Goal: Transaction & Acquisition: Purchase product/service

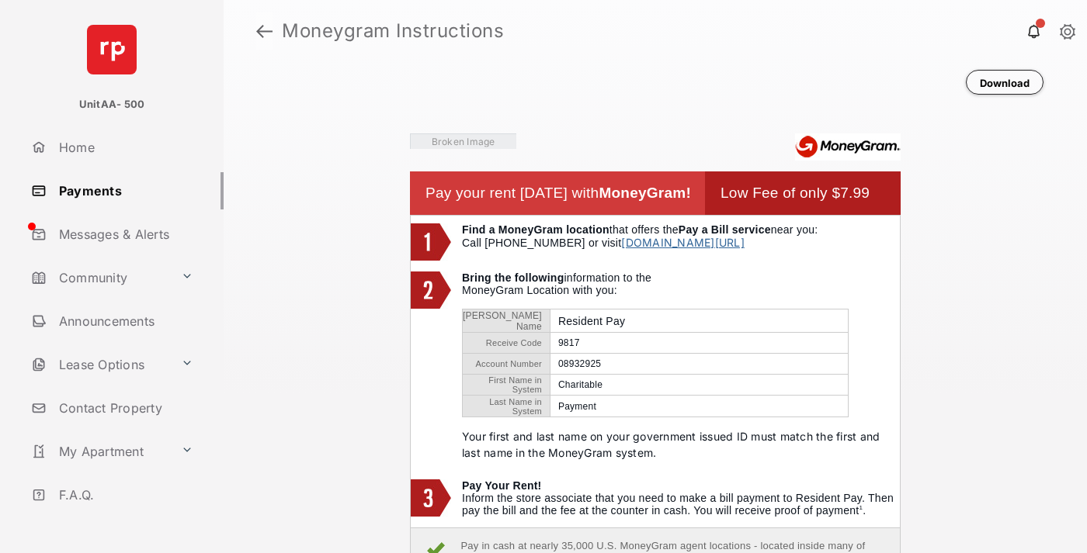
click at [264, 31] on link at bounding box center [264, 30] width 16 height 37
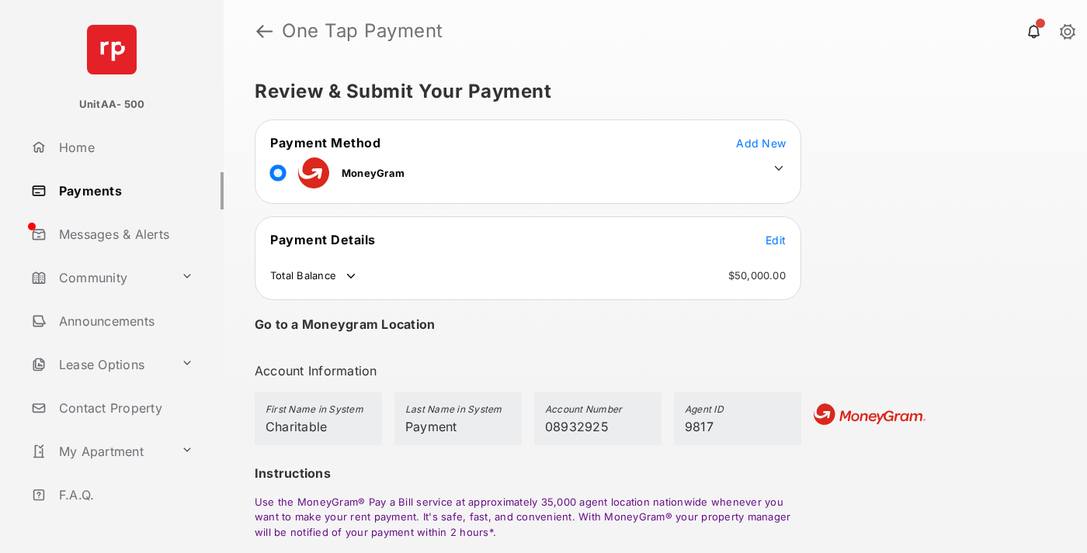
click at [775, 240] on span "Edit" at bounding box center [775, 240] width 20 height 13
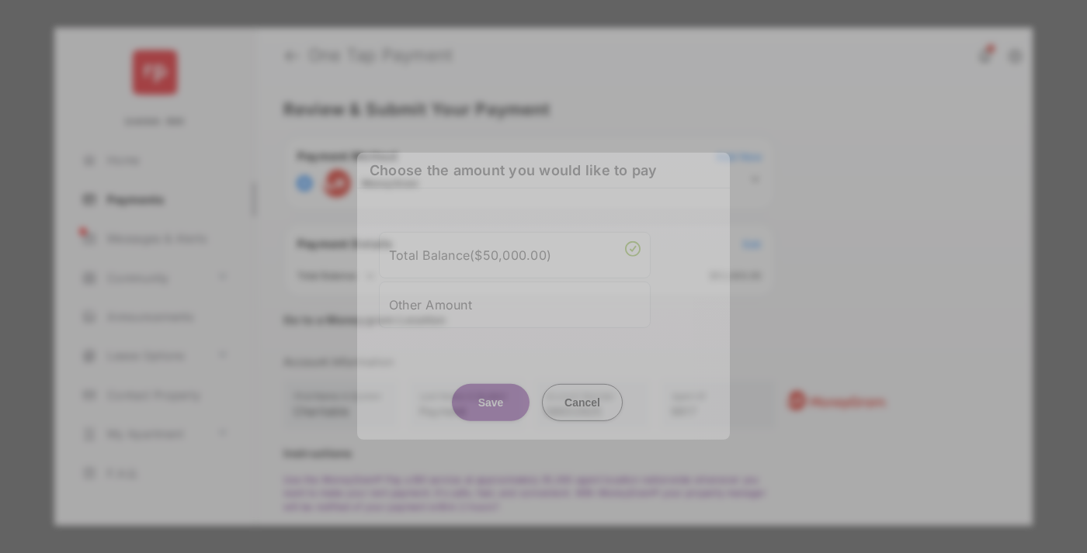
click at [515, 304] on div "Other Amount" at bounding box center [514, 304] width 251 height 26
type input "****"
click at [490, 409] on button "Save" at bounding box center [491, 401] width 78 height 37
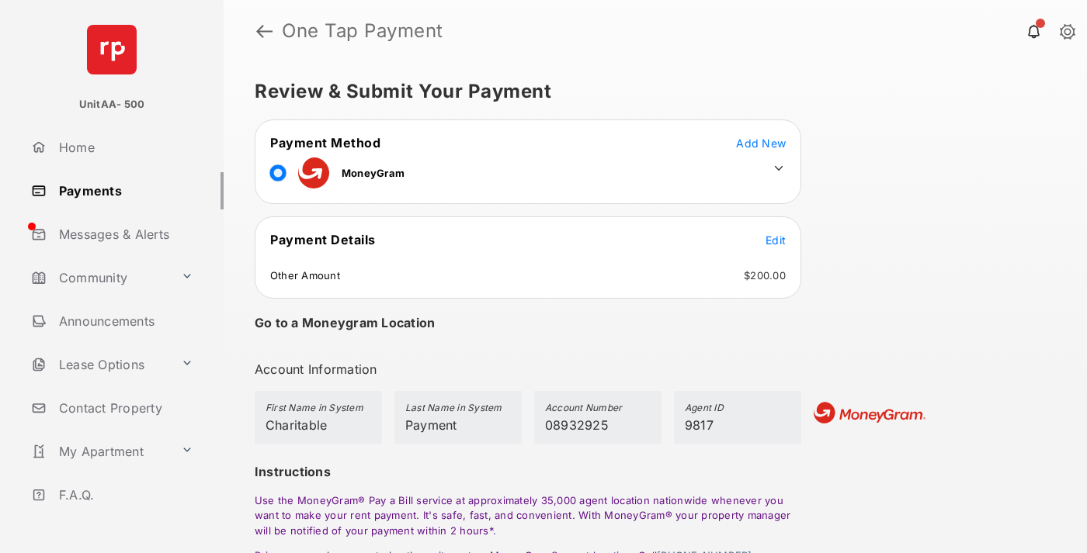
click at [778, 168] on icon at bounding box center [778, 168] width 14 height 14
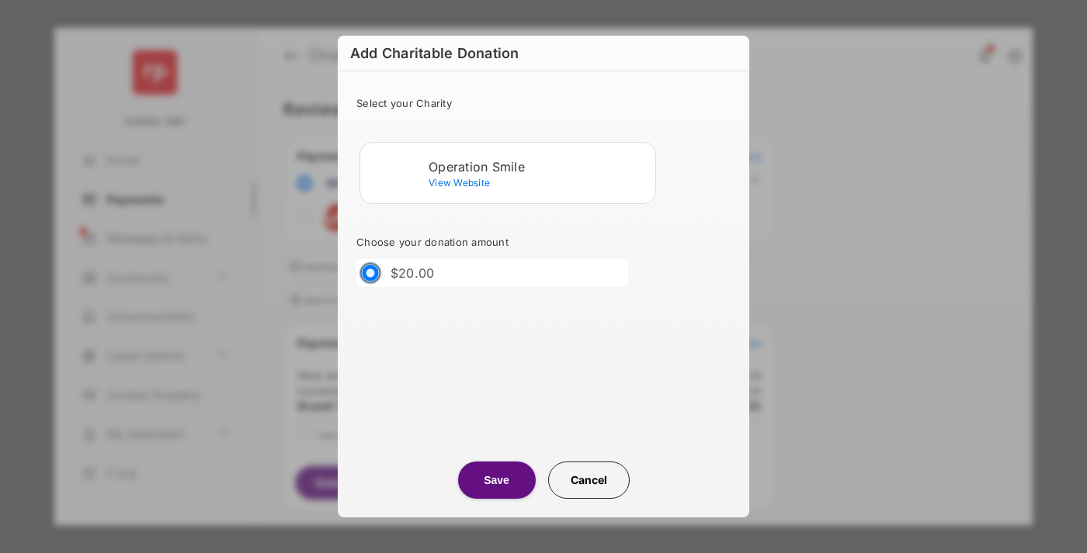
click at [539, 166] on div "Operation Smile" at bounding box center [538, 167] width 220 height 14
click at [496, 480] on button "Save" at bounding box center [497, 480] width 78 height 37
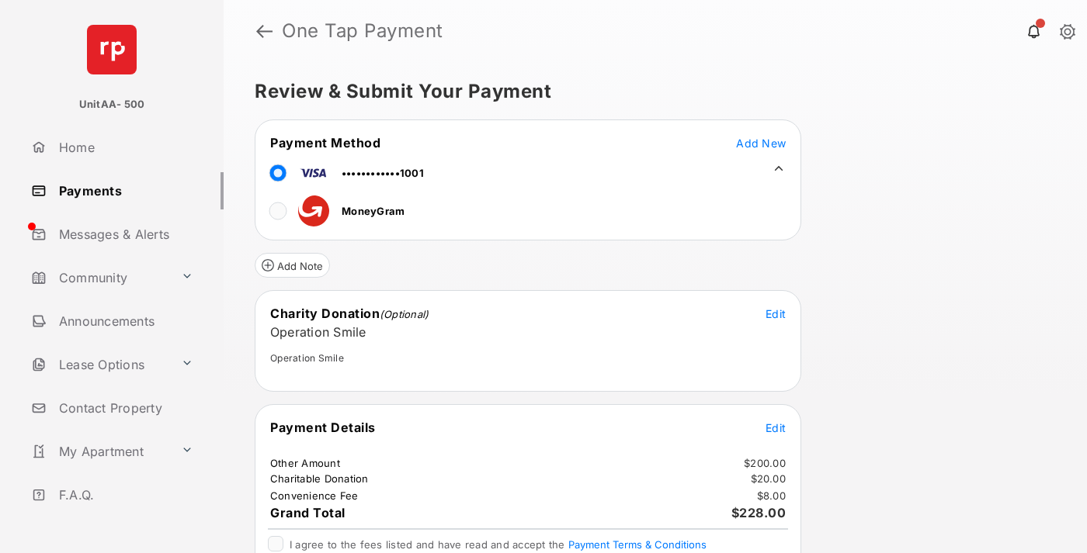
click at [775, 428] on span "Edit" at bounding box center [775, 427] width 20 height 13
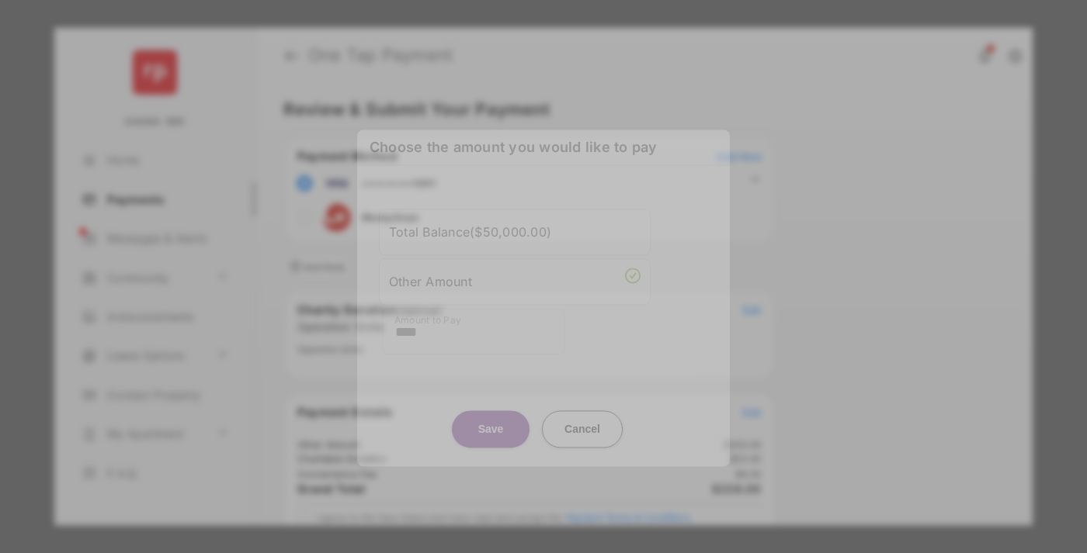
click at [490, 428] on button "Save" at bounding box center [491, 429] width 78 height 37
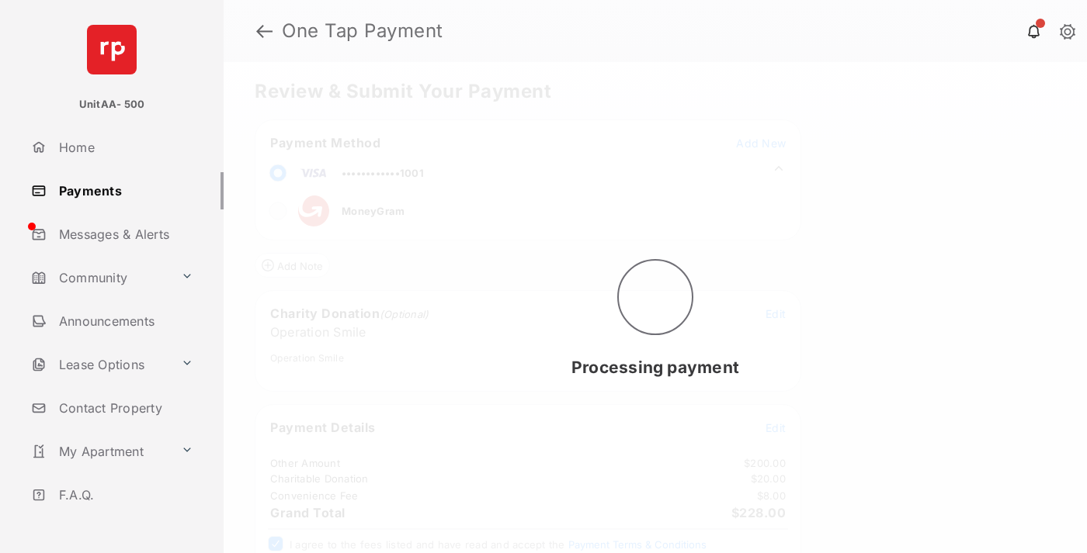
scroll to position [63, 0]
